Goal: Transaction & Acquisition: Download file/media

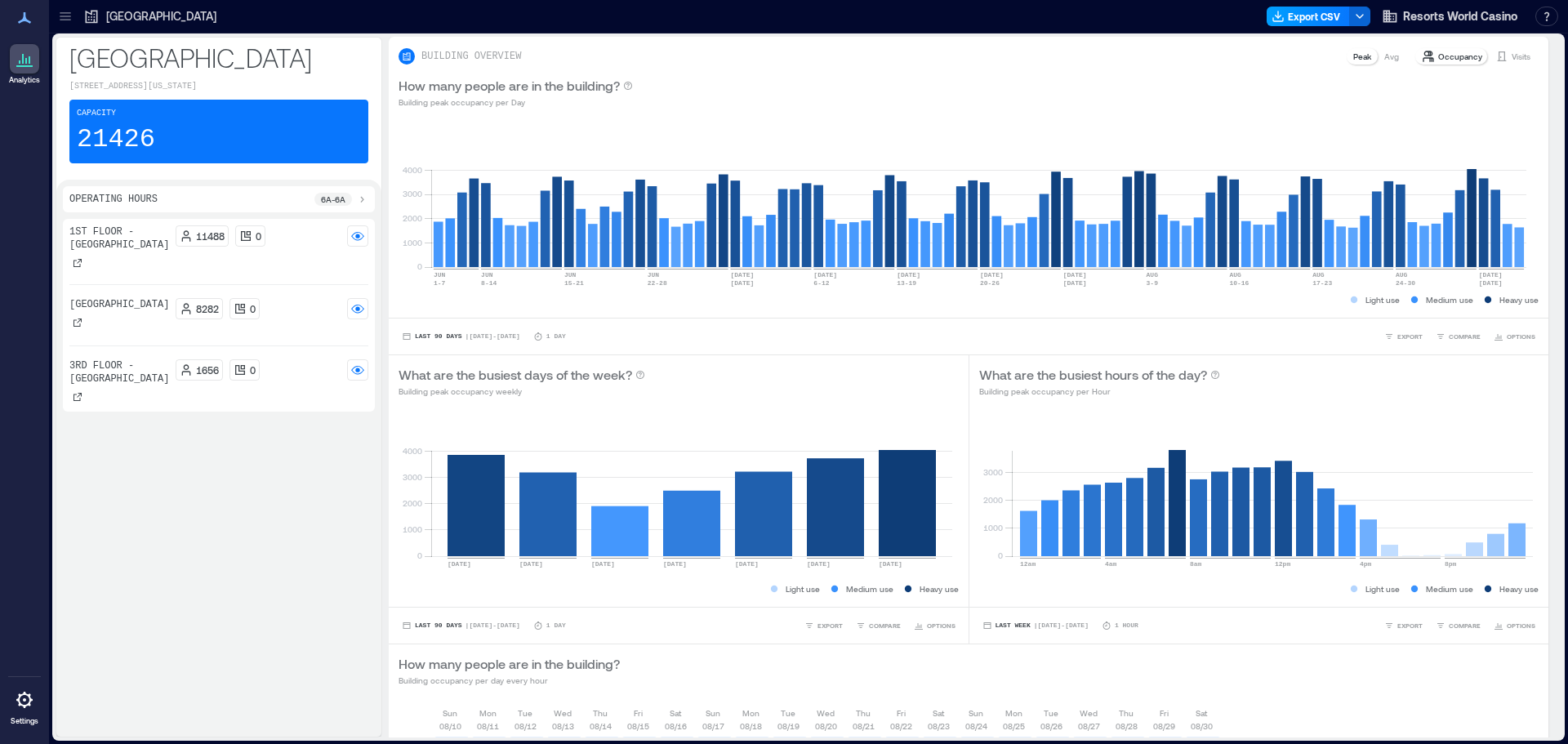
click at [1316, 15] on button "Export CSV" at bounding box center [1309, 16] width 83 height 19
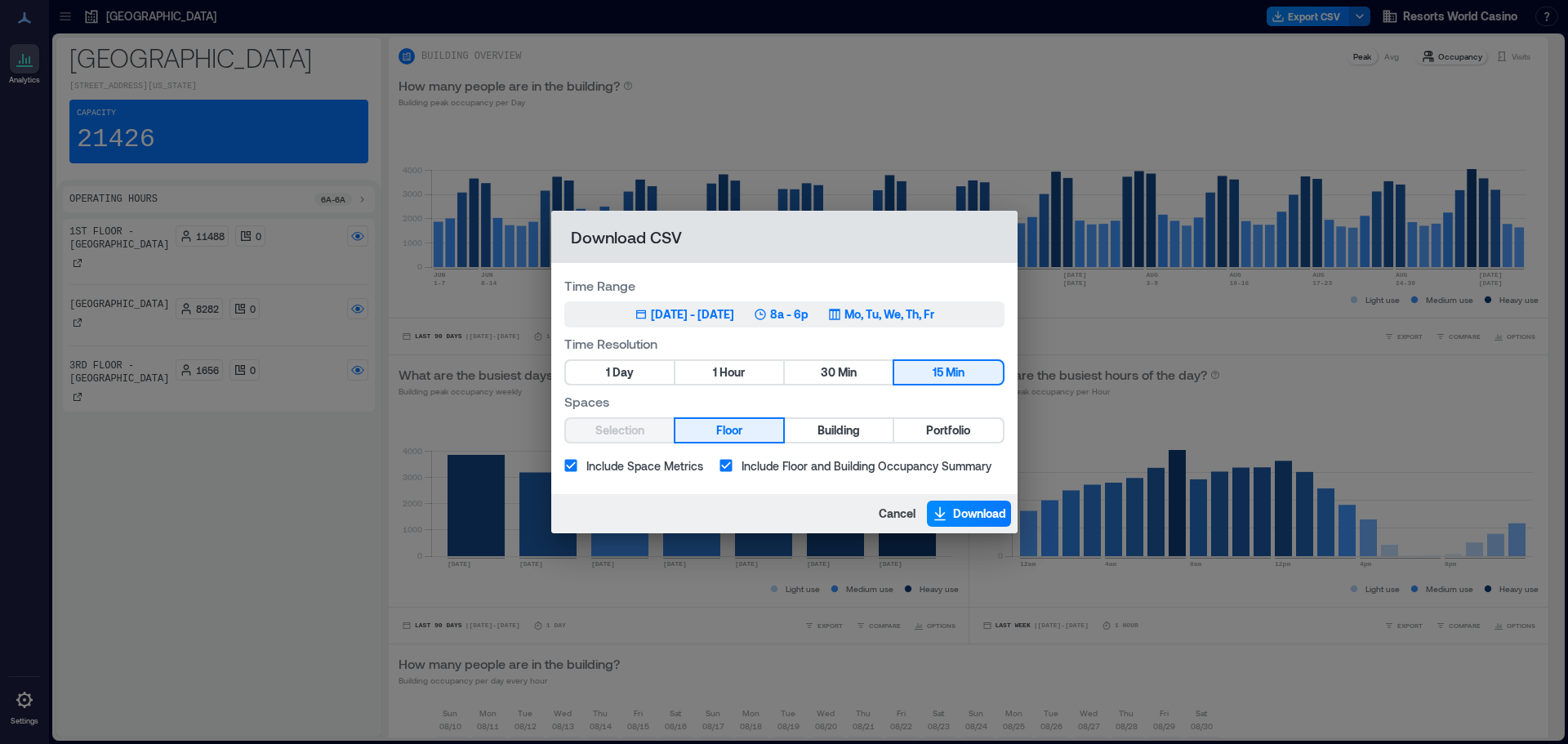
click at [734, 314] on div "[DATE] - [DATE]" at bounding box center [692, 315] width 83 height 17
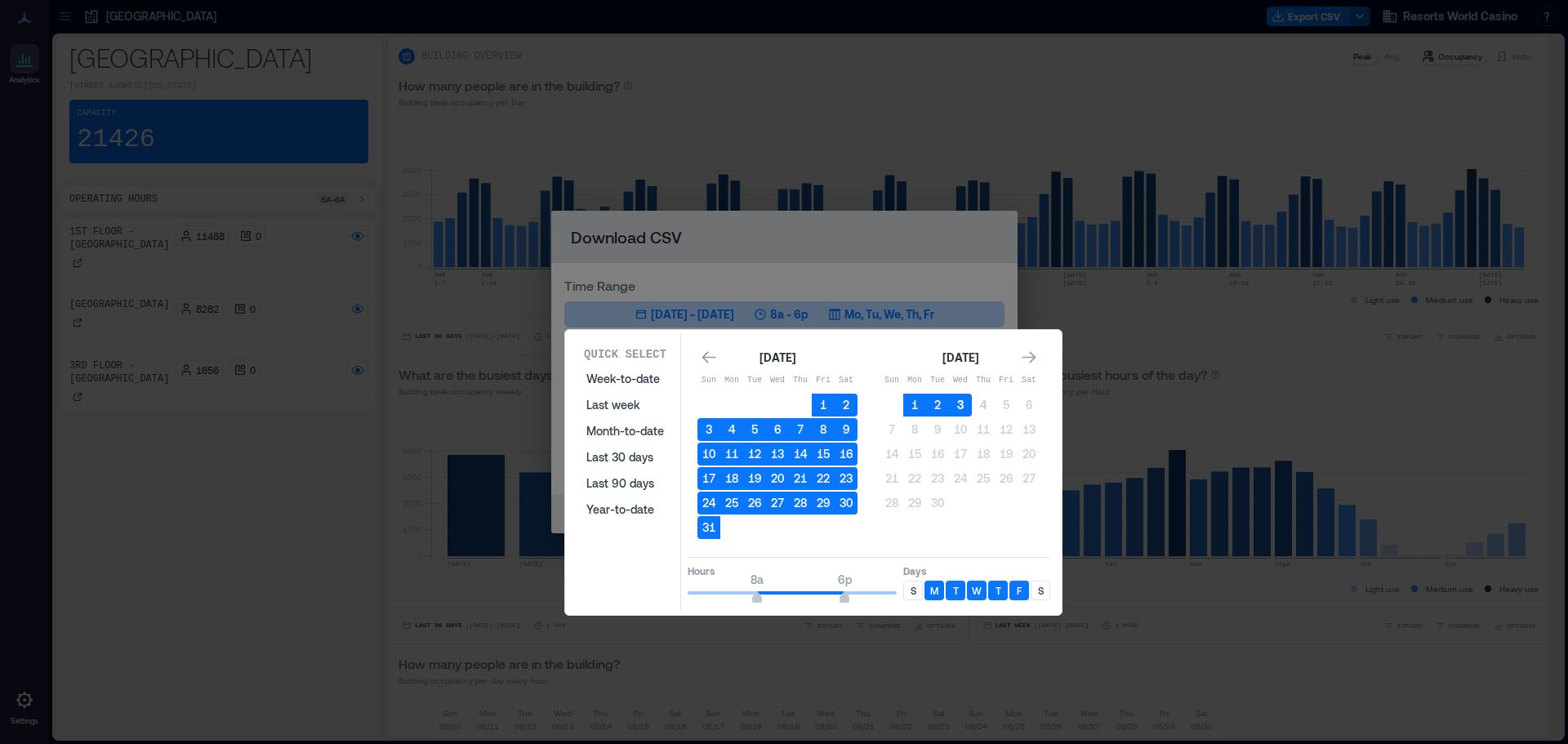
click at [960, 400] on button "3" at bounding box center [961, 405] width 23 height 23
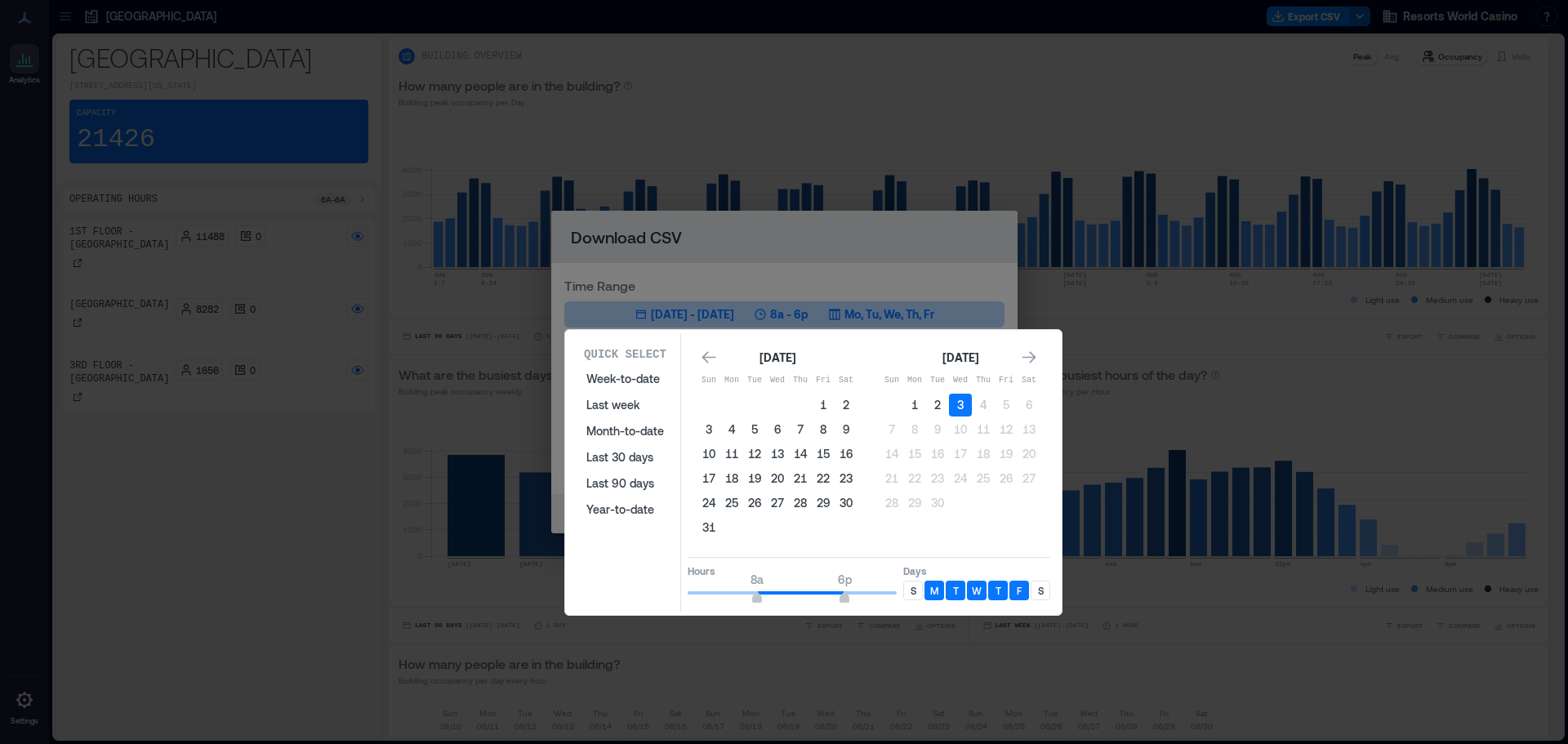
click at [1047, 587] on div "S" at bounding box center [1040, 591] width 19 height 19
click at [912, 595] on p "S" at bounding box center [913, 590] width 6 height 13
type input "**"
drag, startPoint x: 847, startPoint y: 602, endPoint x: 968, endPoint y: 613, distance: 121.5
click at [968, 613] on div "Quick Select Week-to-date Last week Month-to-date Last 30 days Last 90 days Yea…" at bounding box center [813, 472] width 497 height 285
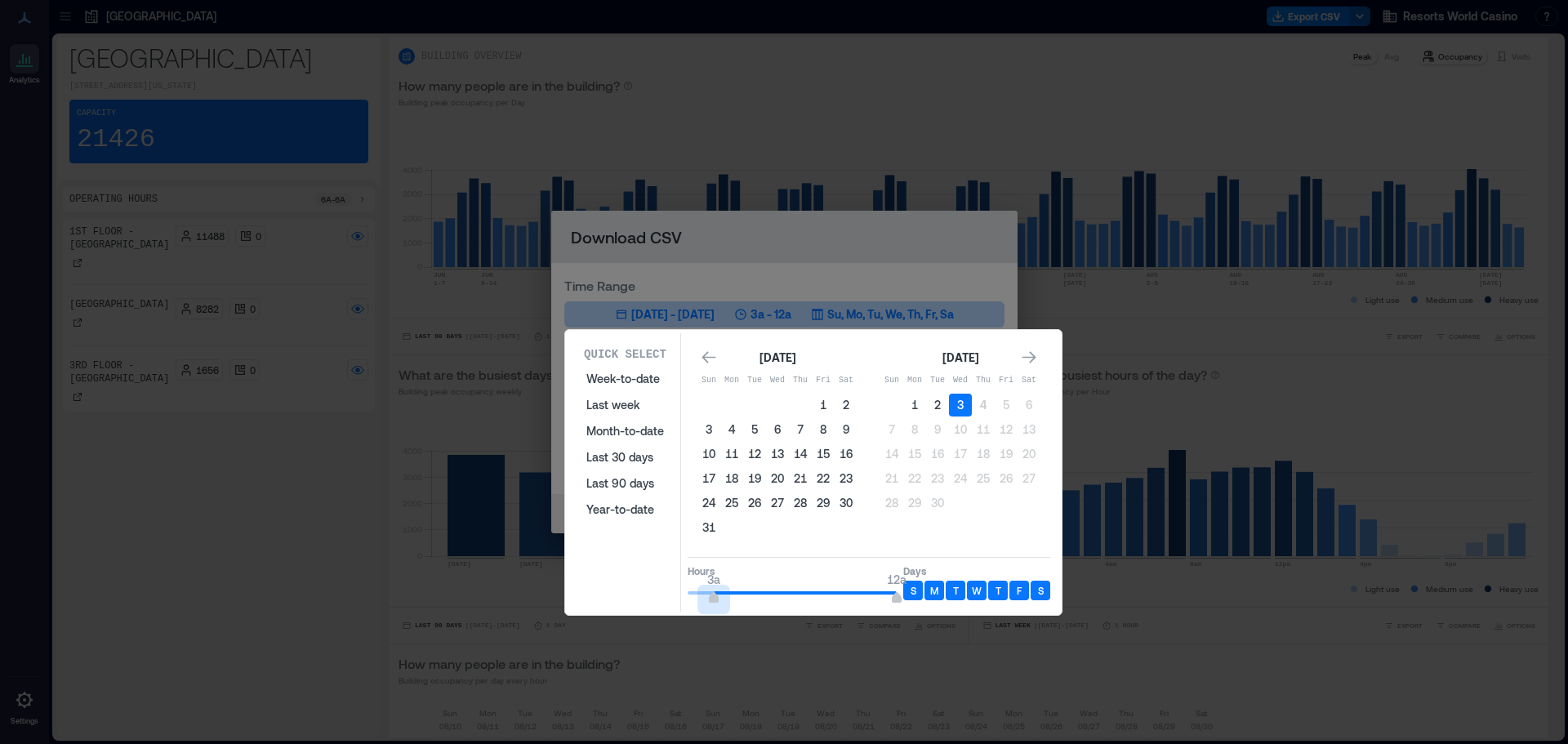
type input "*"
drag, startPoint x: 757, startPoint y: 599, endPoint x: 678, endPoint y: 601, distance: 79.0
click at [678, 601] on div "Quick Select Week-to-date Last week Month-to-date Last 30 days Last 90 days Yea…" at bounding box center [813, 472] width 486 height 279
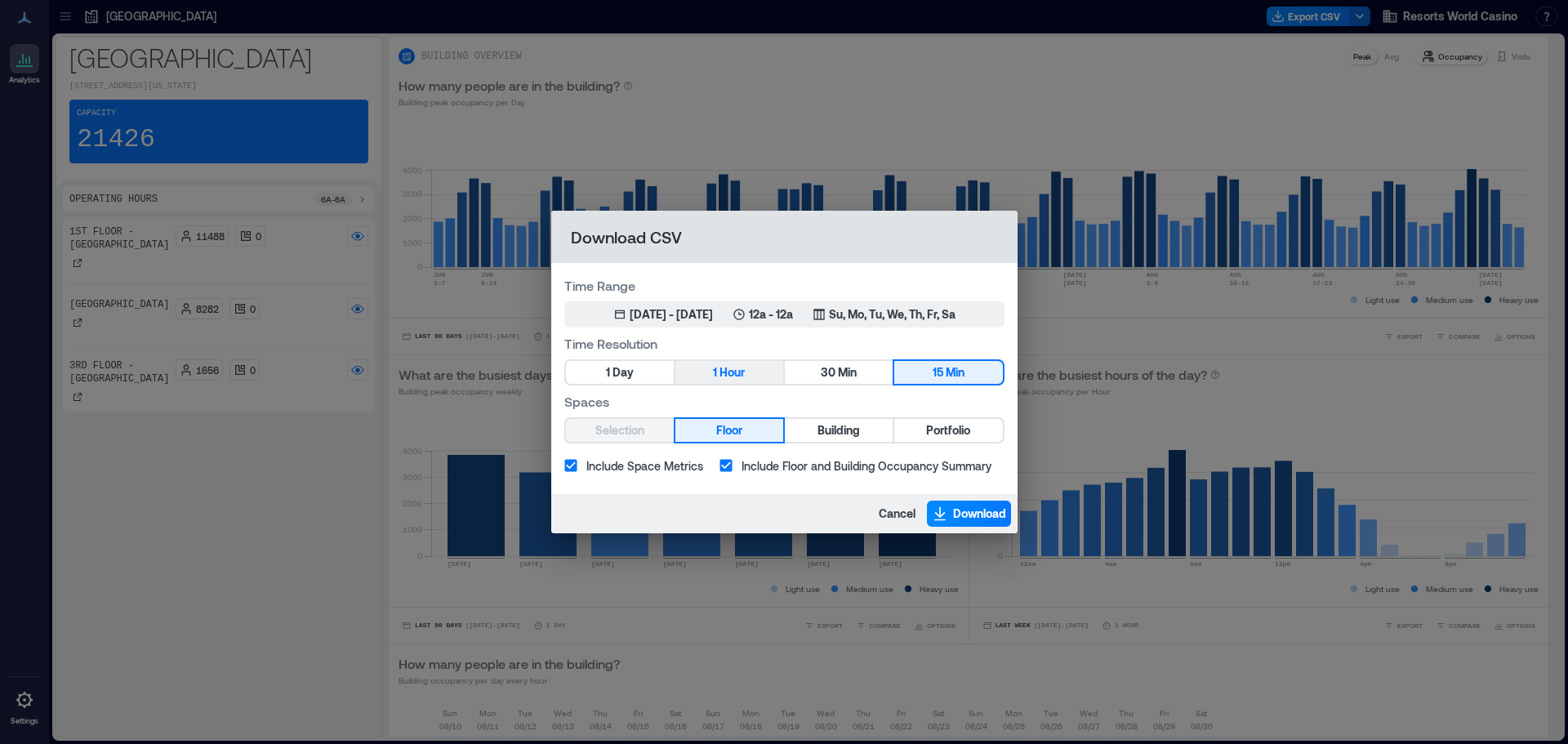
click at [732, 369] on span "Hour" at bounding box center [732, 372] width 25 height 20
click at [967, 423] on span "Portfolio" at bounding box center [948, 430] width 44 height 20
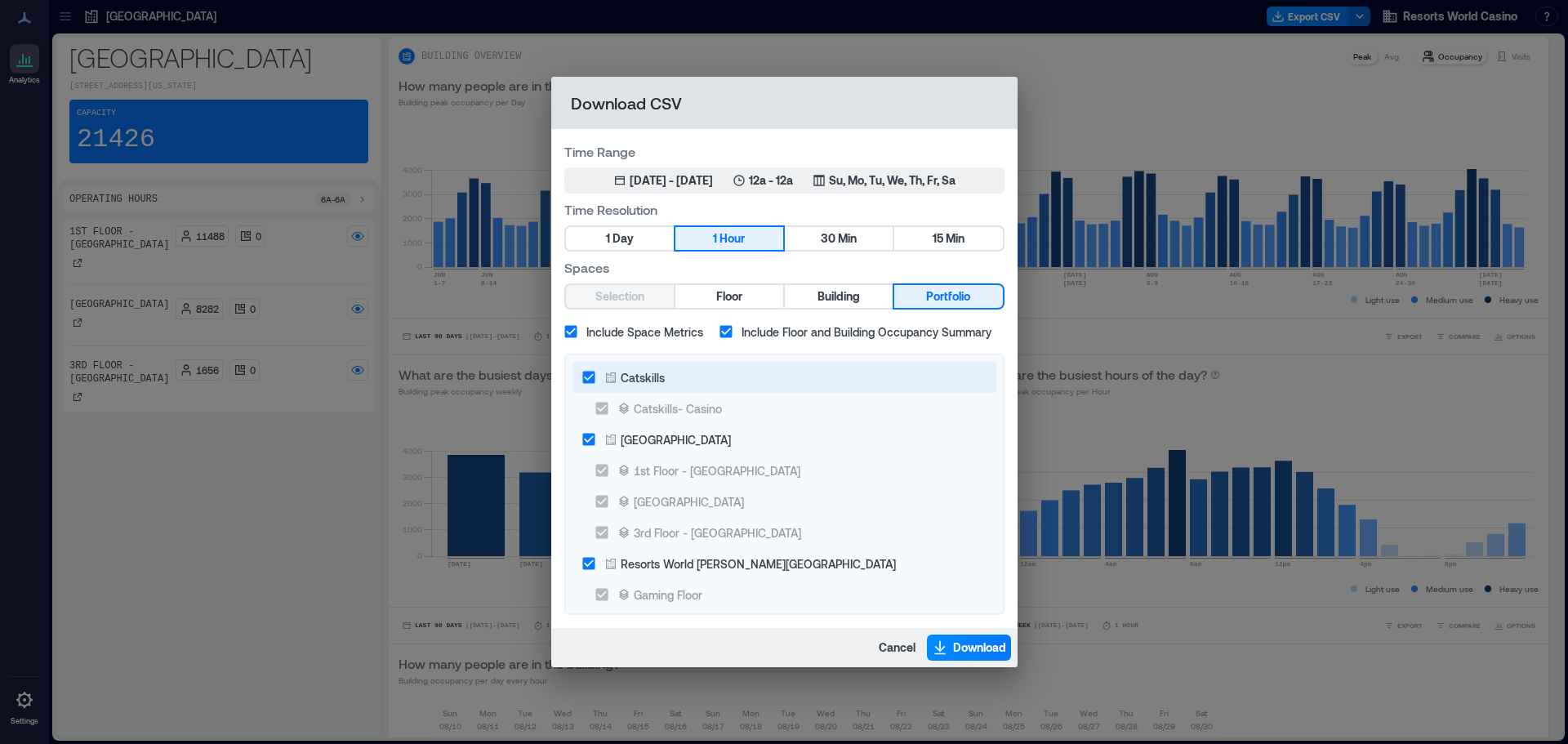
click at [641, 377] on div "Catskills" at bounding box center [642, 378] width 44 height 18
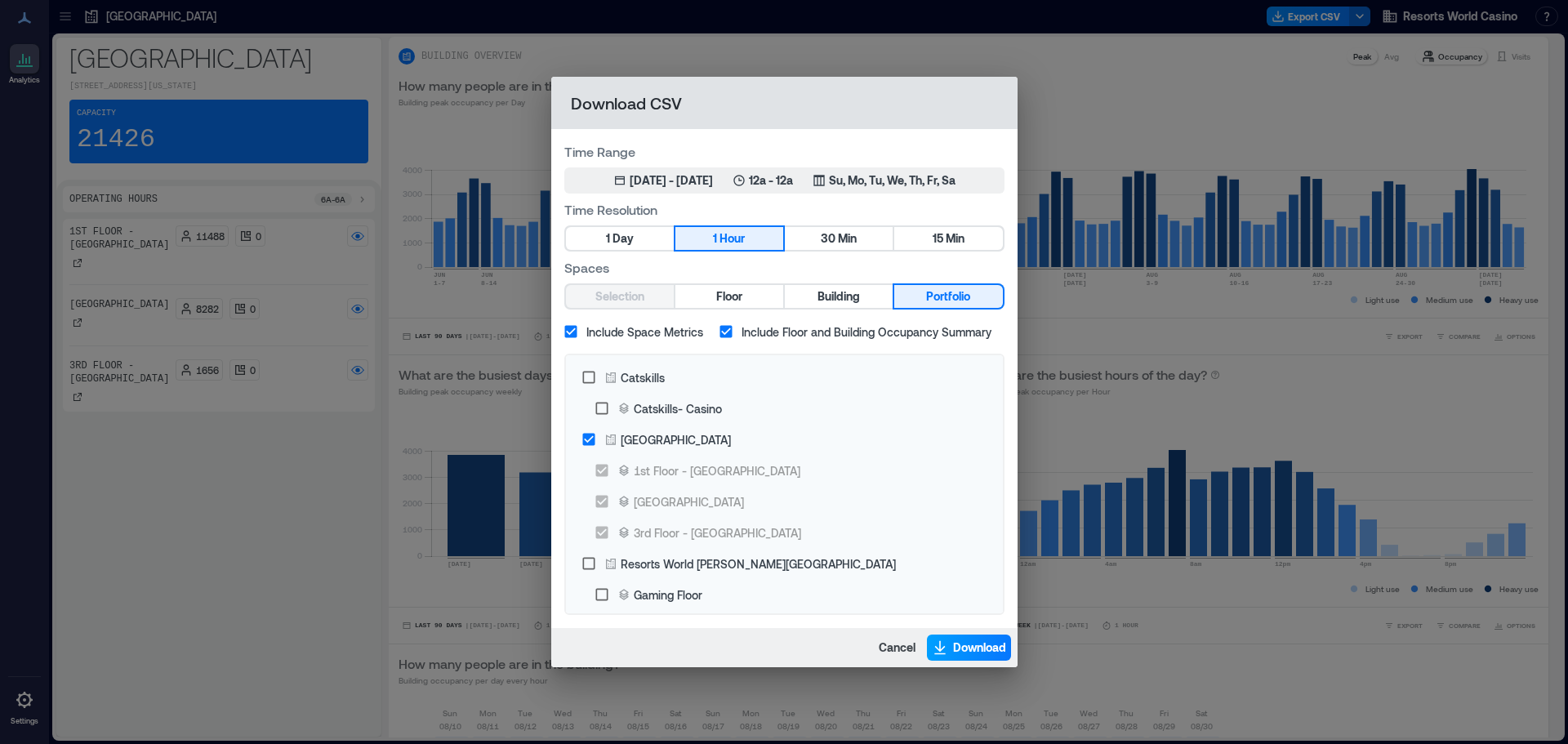
click at [968, 648] on span "Download" at bounding box center [980, 648] width 53 height 17
